Goal: Task Accomplishment & Management: Complete application form

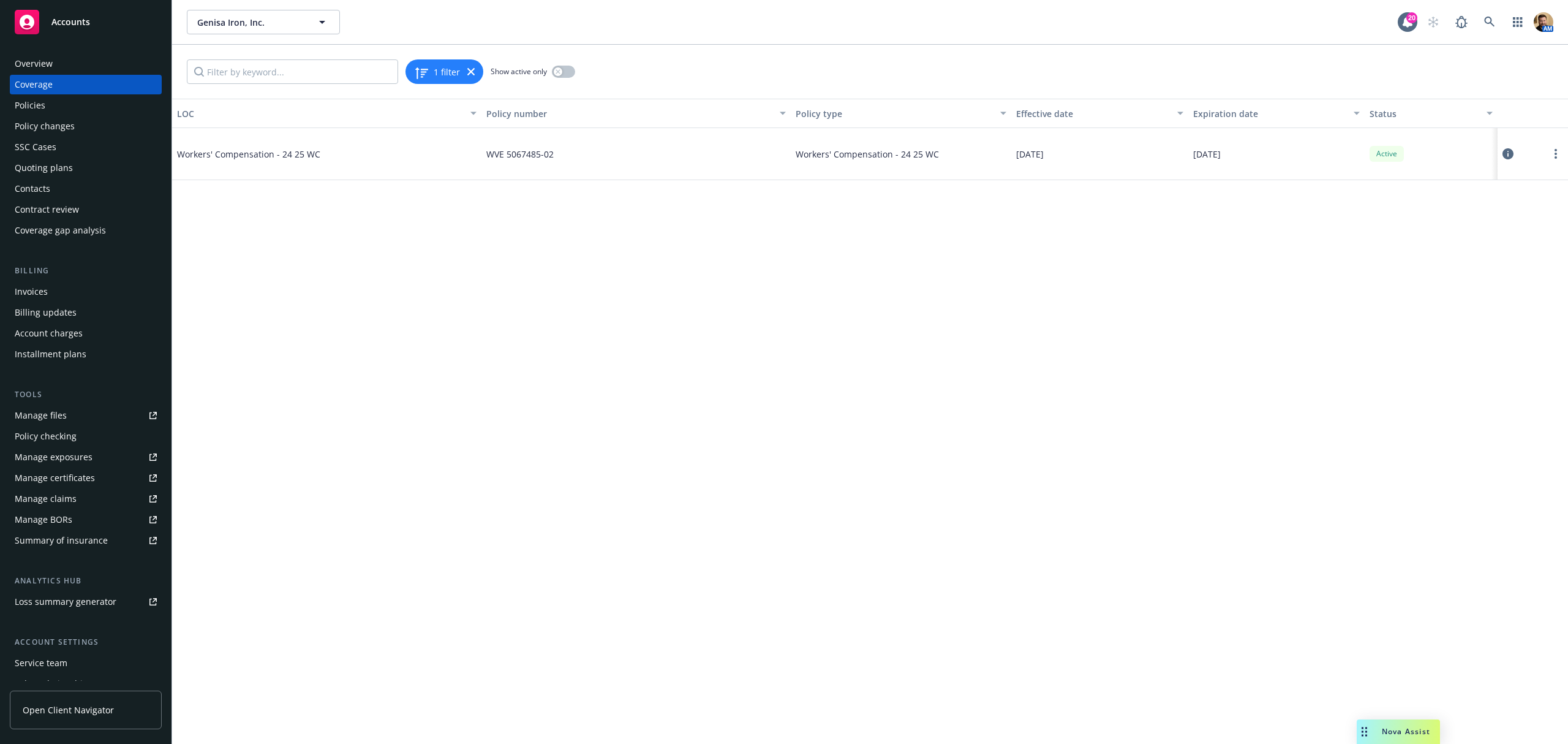
click at [59, 169] on div "Quoting plans" at bounding box center [44, 167] width 58 height 19
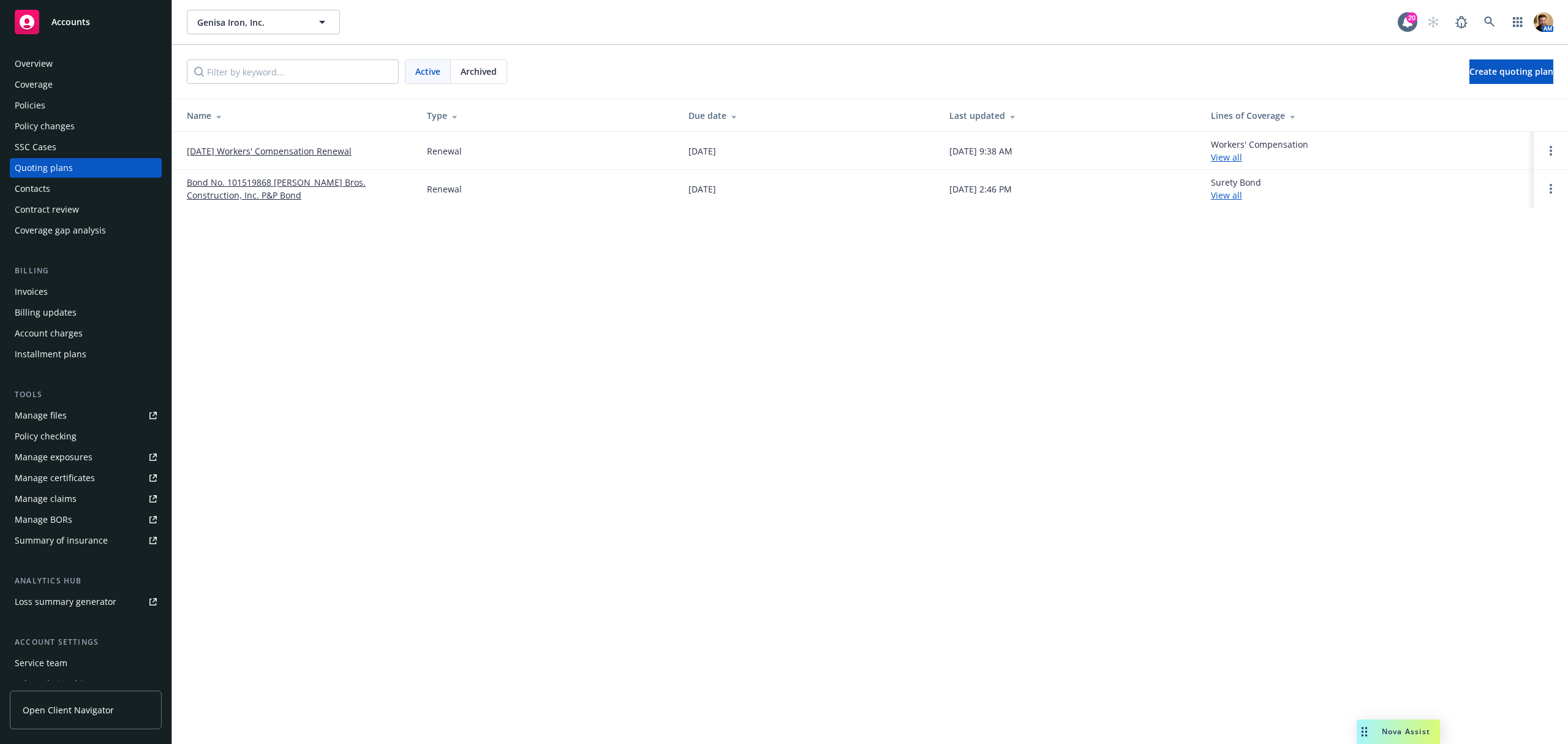
click at [280, 148] on link "[DATE] Workers' Compensation Renewal" at bounding box center [269, 151] width 165 height 13
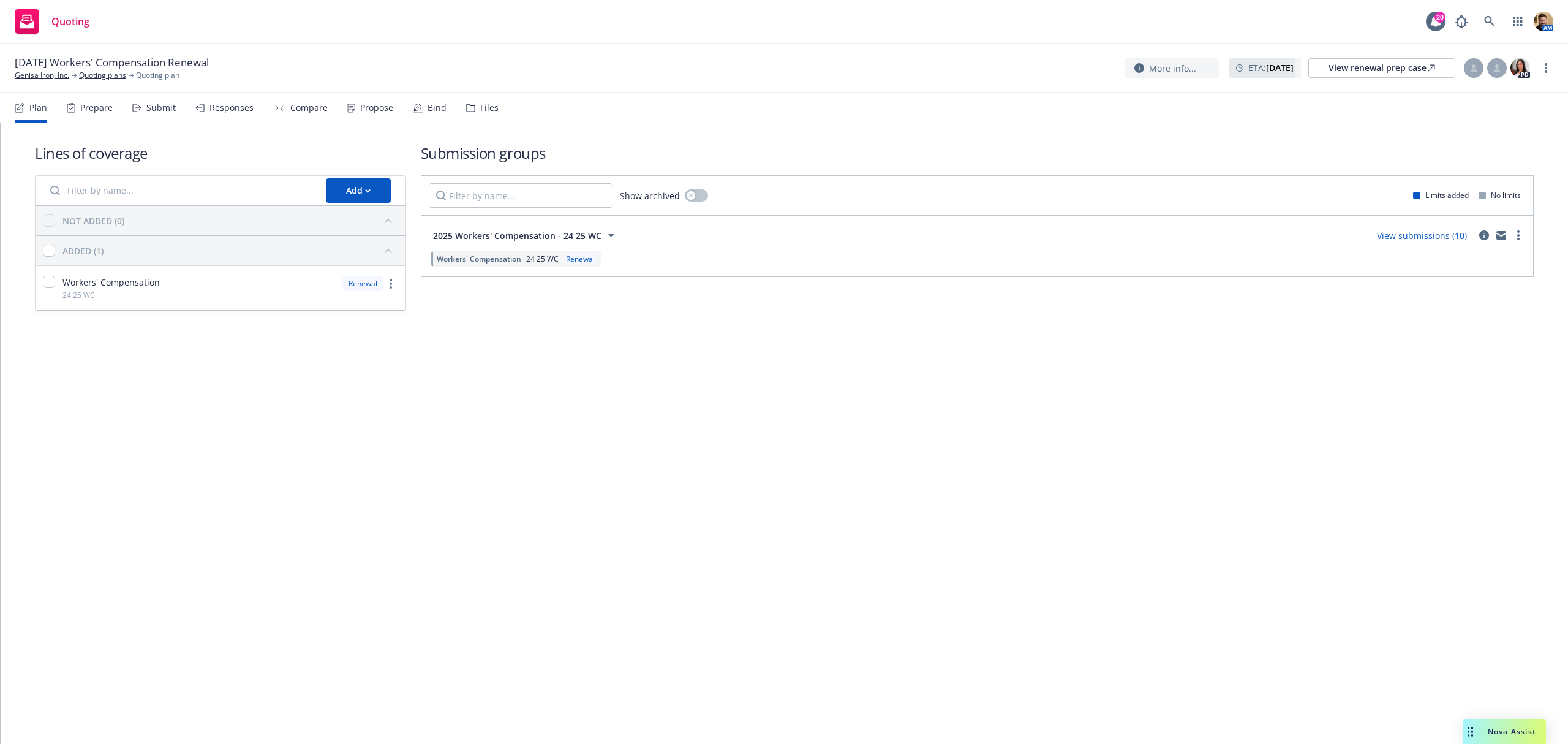
click at [150, 112] on div "Submit" at bounding box center [161, 108] width 29 height 10
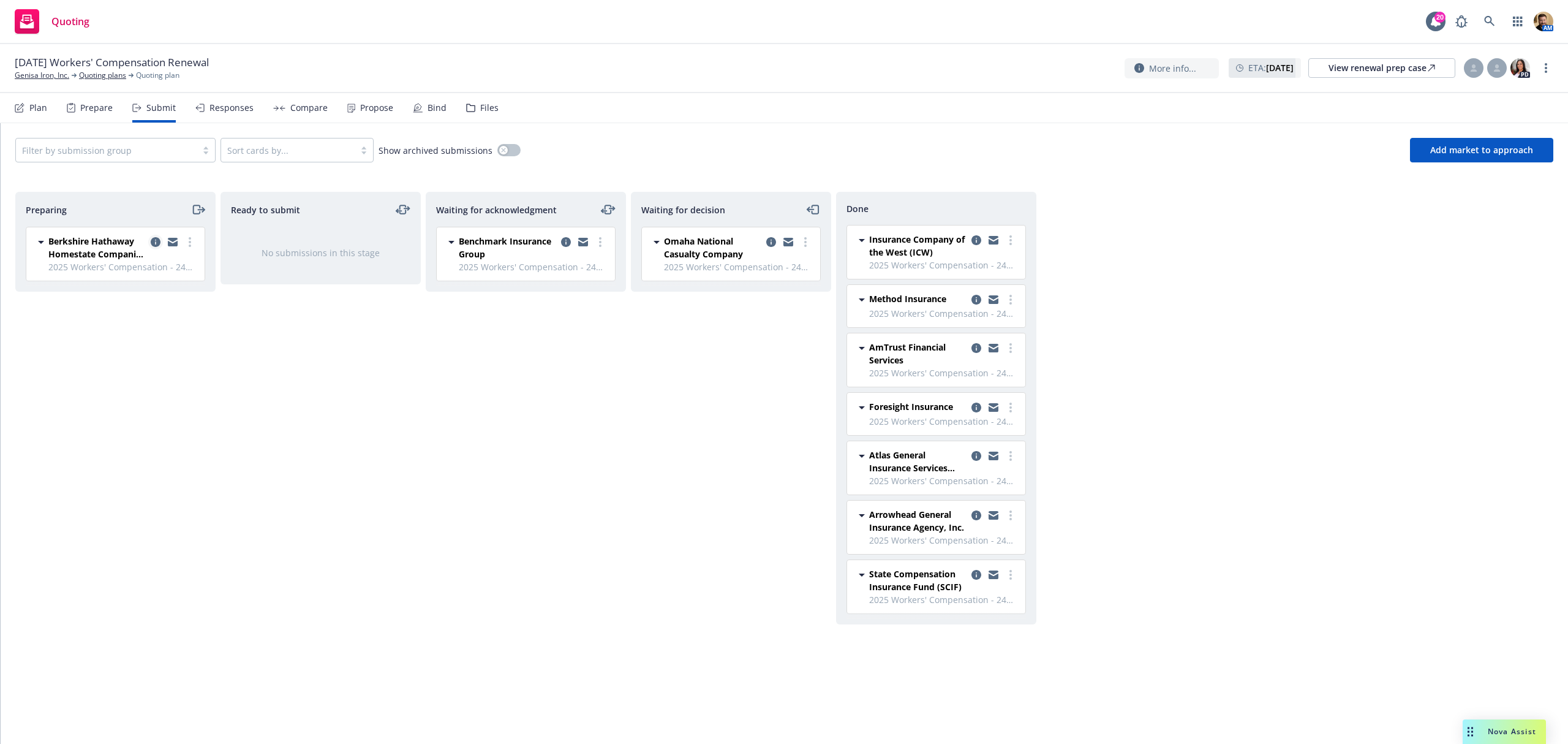
click at [157, 243] on icon "copy logging email" at bounding box center [155, 242] width 10 height 10
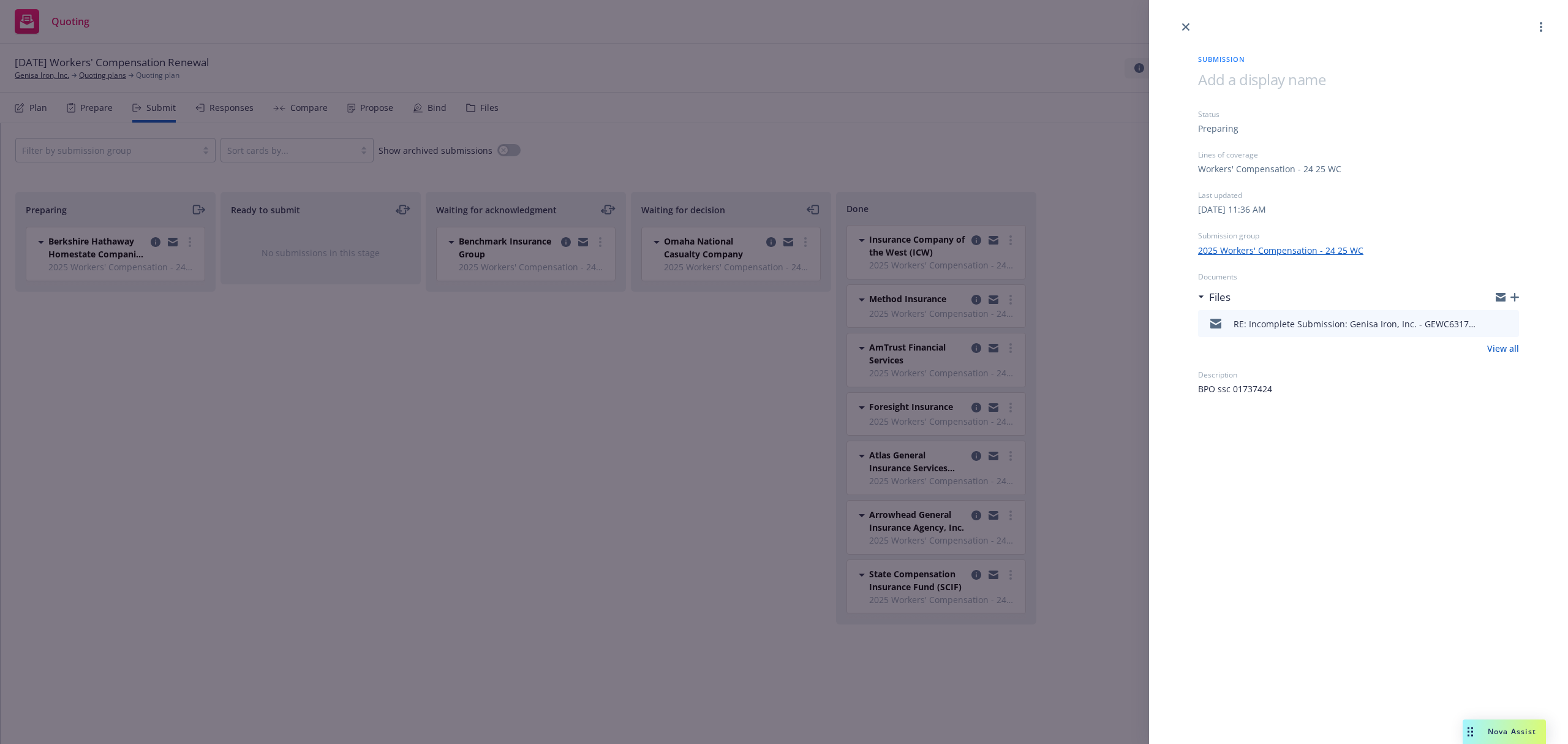
click at [1511, 324] on icon "preview file" at bounding box center [1507, 323] width 11 height 9
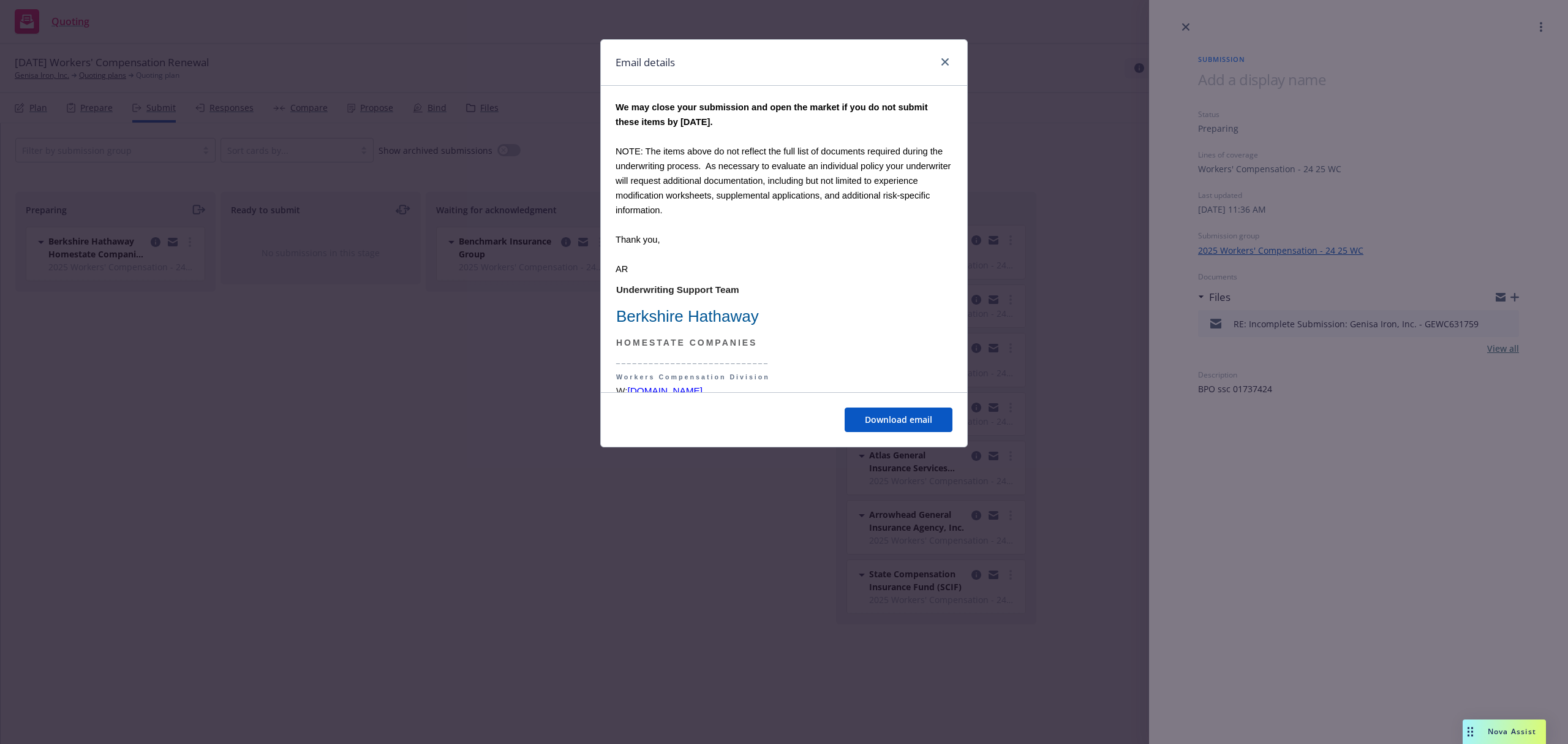
scroll to position [898, 0]
click at [945, 62] on icon "close" at bounding box center [945, 61] width 7 height 7
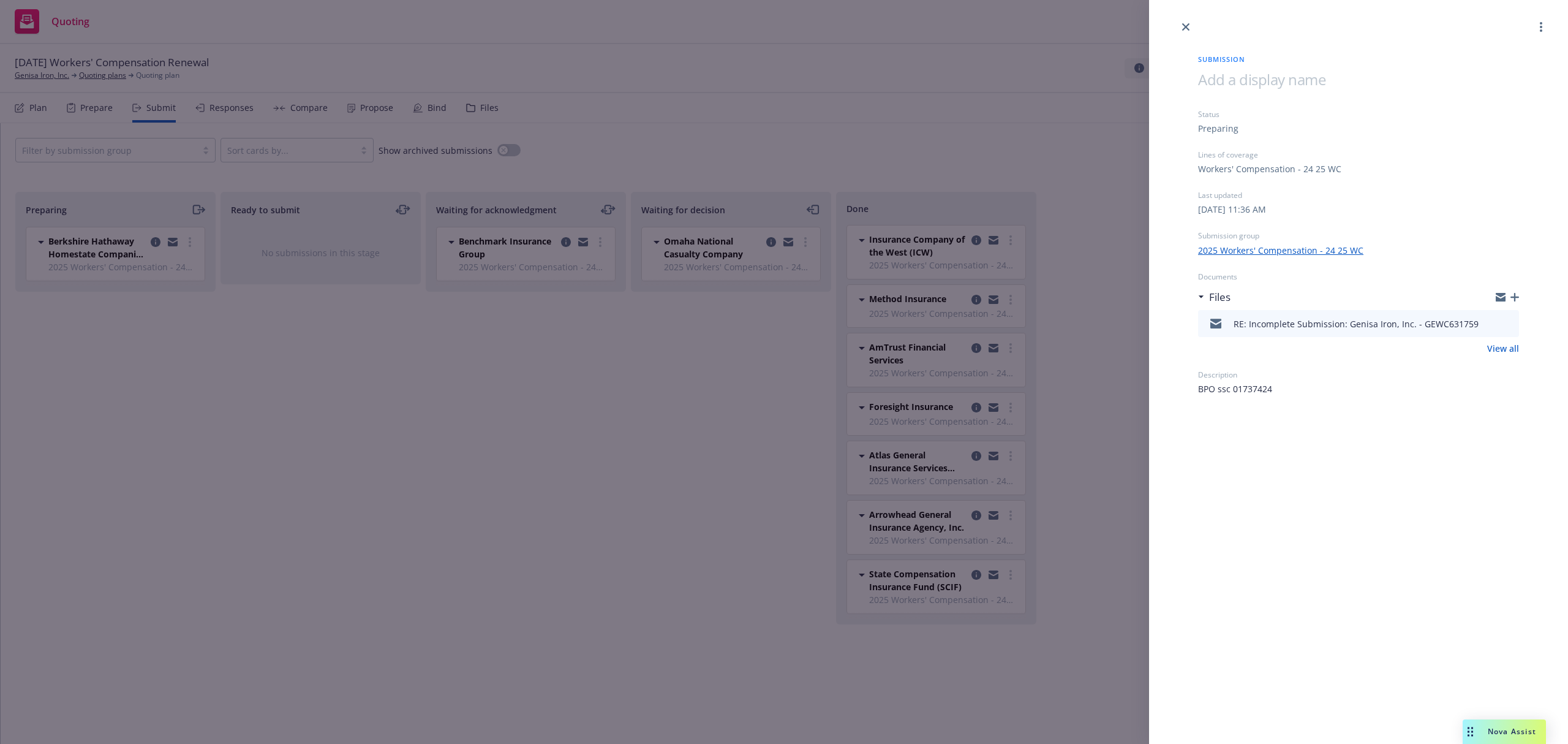
click at [488, 392] on div "Submission Status Preparing Lines of coverage Workers' Compensation - 24 25 WC …" at bounding box center [784, 372] width 1568 height 744
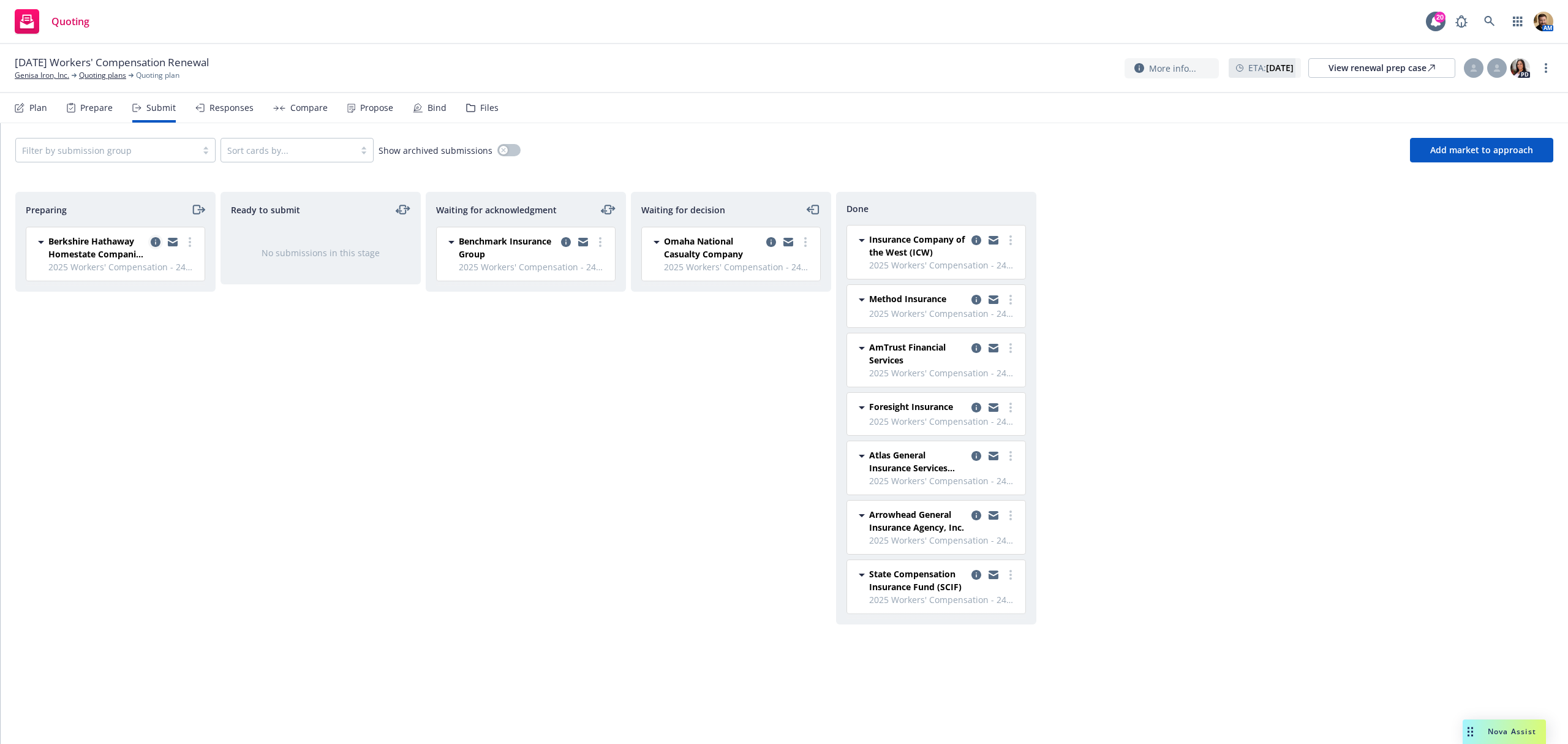
click at [152, 246] on icon "copy logging email" at bounding box center [155, 242] width 10 height 10
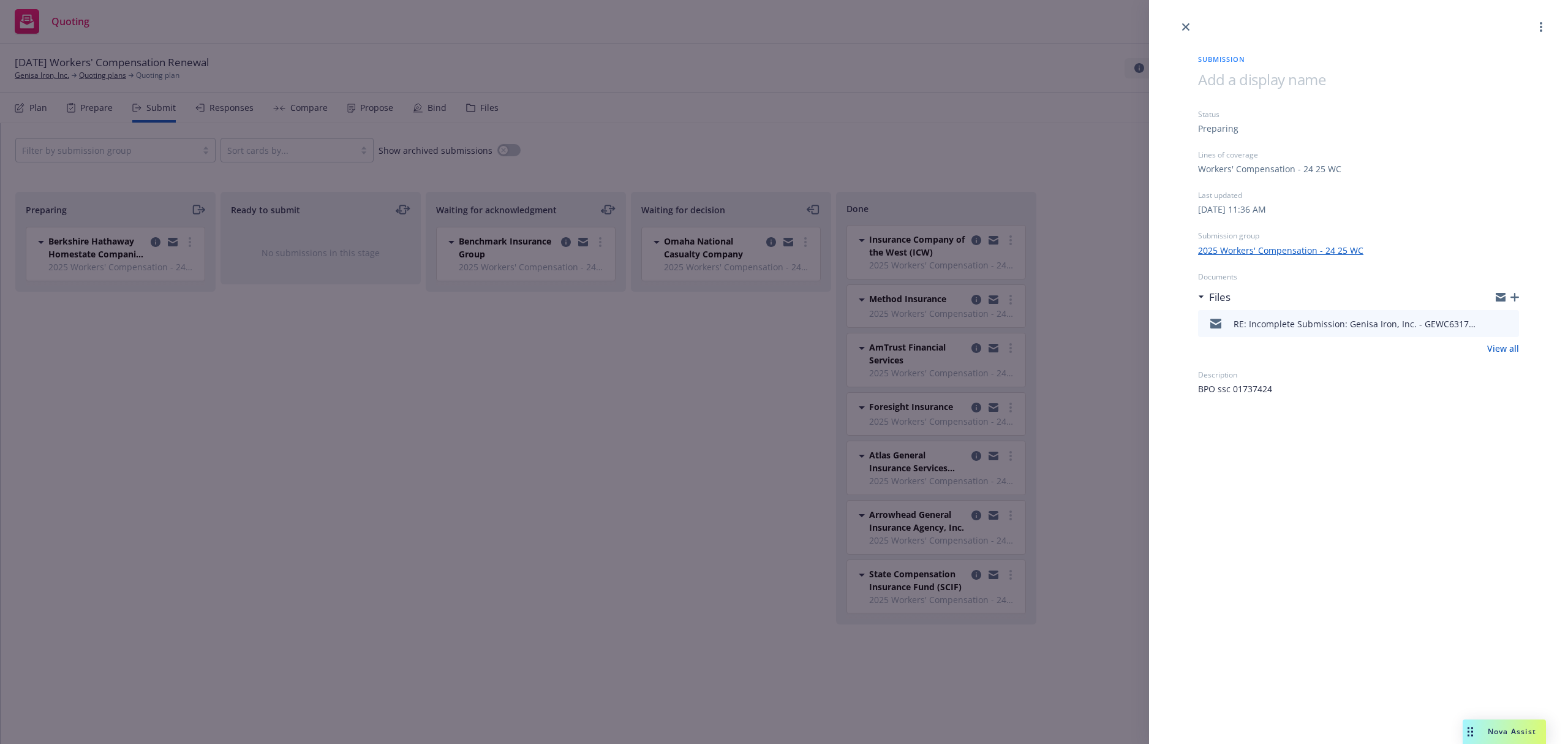
click at [1507, 324] on icon "preview file" at bounding box center [1507, 323] width 11 height 9
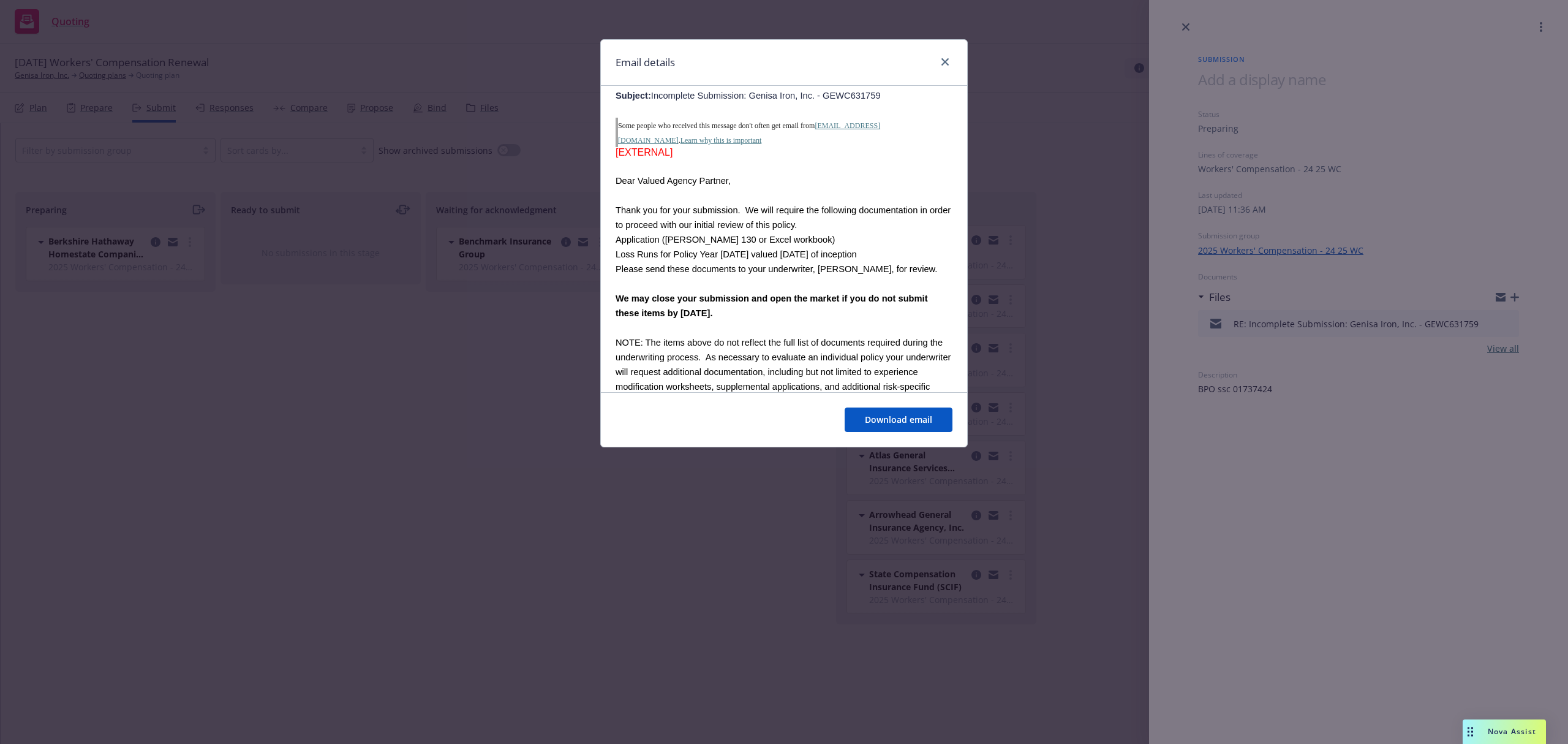
scroll to position [735, 0]
